Goal: Task Accomplishment & Management: Use online tool/utility

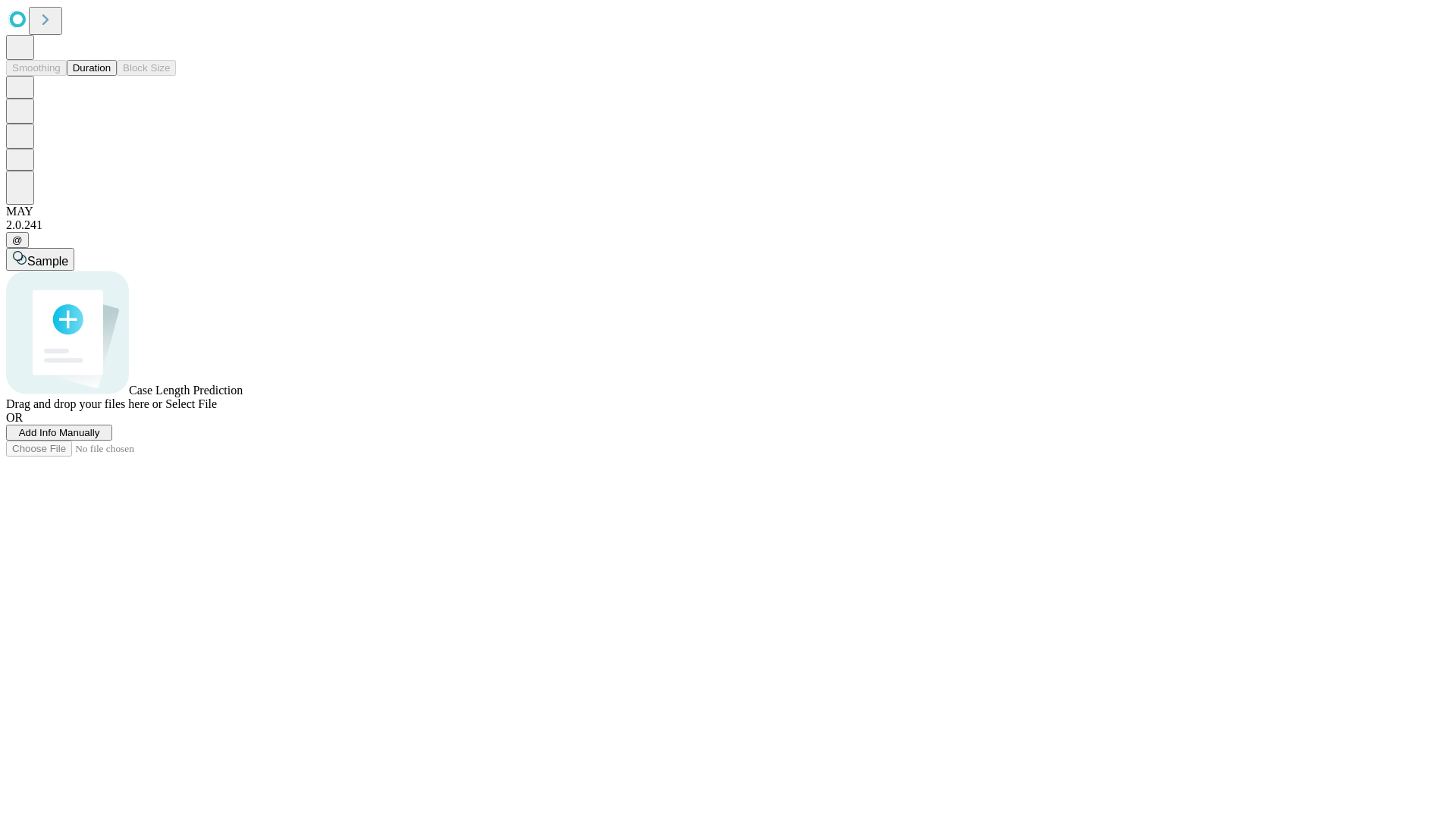
click at [111, 76] on button "Duration" at bounding box center [92, 68] width 50 height 16
click at [100, 439] on span "Add Info Manually" at bounding box center [59, 433] width 81 height 11
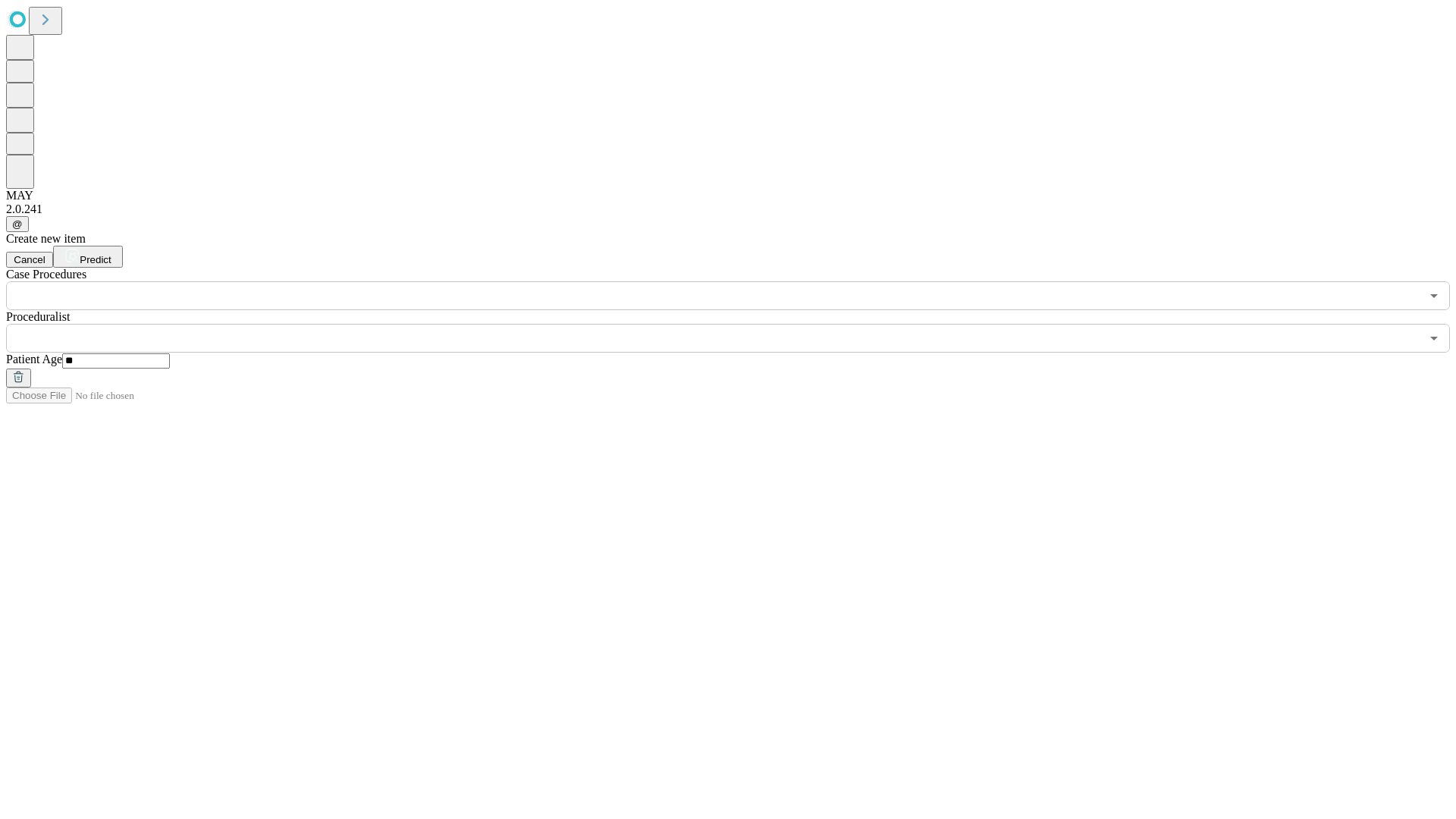
type input "**"
click at [738, 324] on input "text" at bounding box center [713, 339] width 1414 height 29
